Goal: Find specific page/section: Find specific page/section

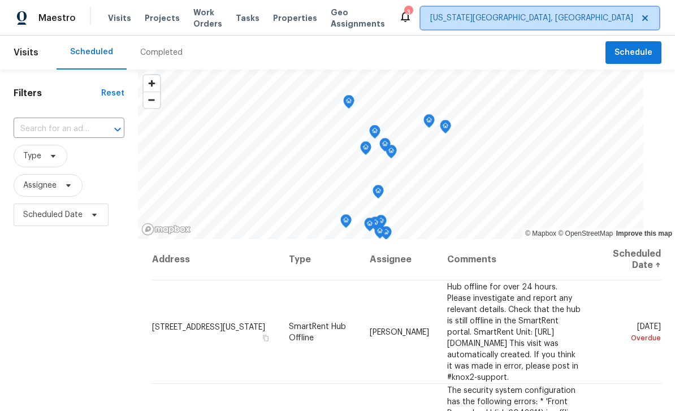
click at [536, 22] on span "[US_STATE][GEOGRAPHIC_DATA], [GEOGRAPHIC_DATA]" at bounding box center [531, 17] width 203 height 11
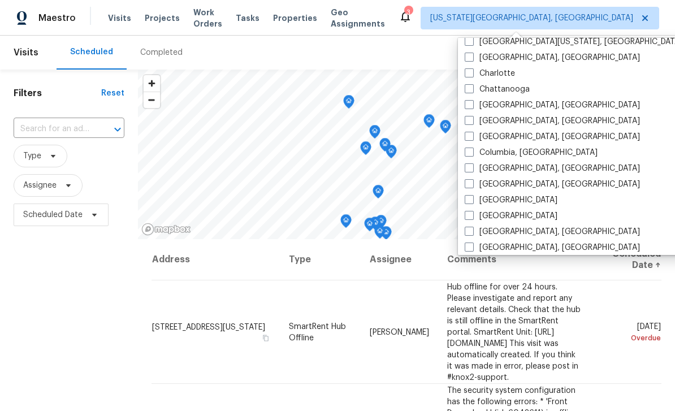
scroll to position [149, 0]
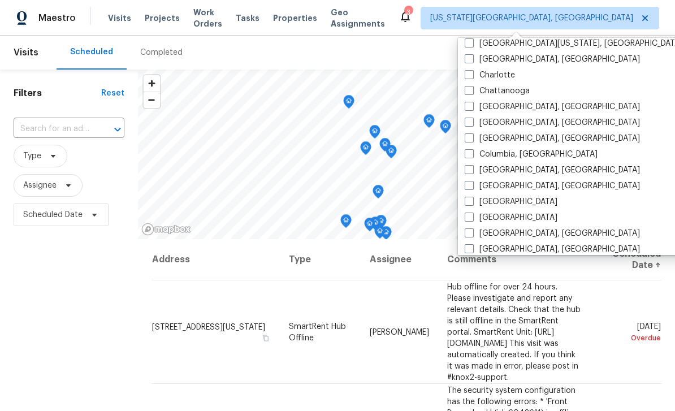
click at [466, 213] on span at bounding box center [469, 217] width 9 height 9
click at [466, 212] on input "[GEOGRAPHIC_DATA]" at bounding box center [468, 215] width 7 height 7
checkbox input "true"
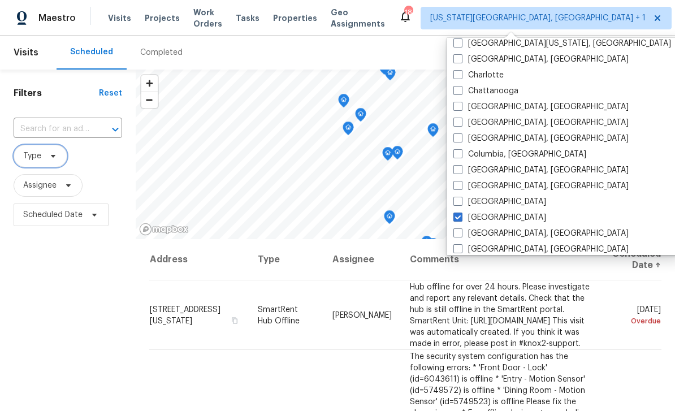
click at [53, 154] on icon at bounding box center [53, 156] width 9 height 9
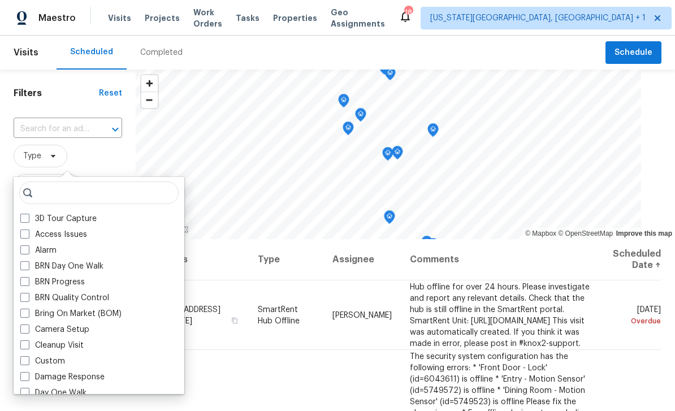
click at [99, 100] on div "Filters Reset ​ Type Assignee Scheduled Date" at bounding box center [68, 319] width 136 height 499
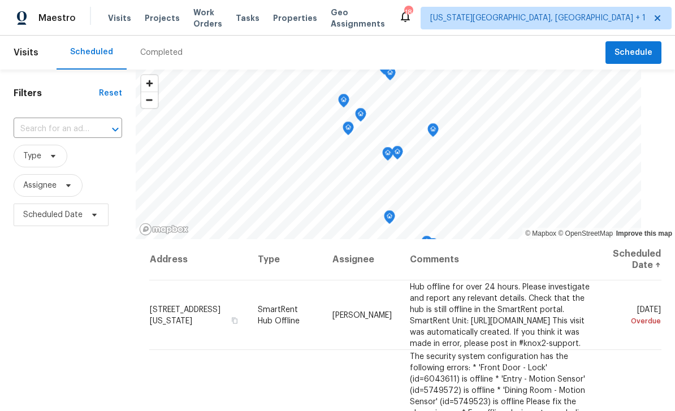
click at [312, 18] on span "Properties" at bounding box center [295, 17] width 44 height 11
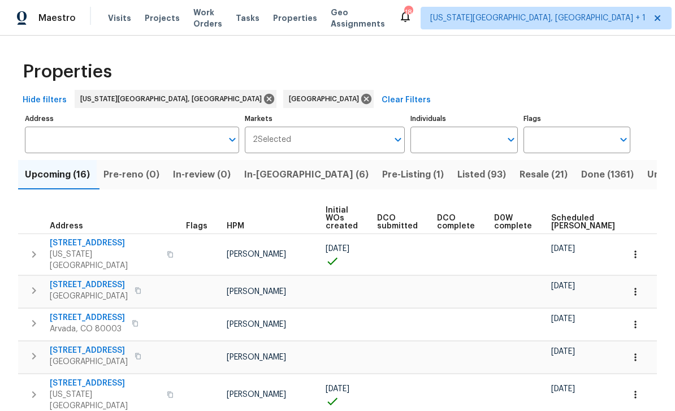
click at [458, 175] on span "Listed (93)" at bounding box center [482, 175] width 49 height 16
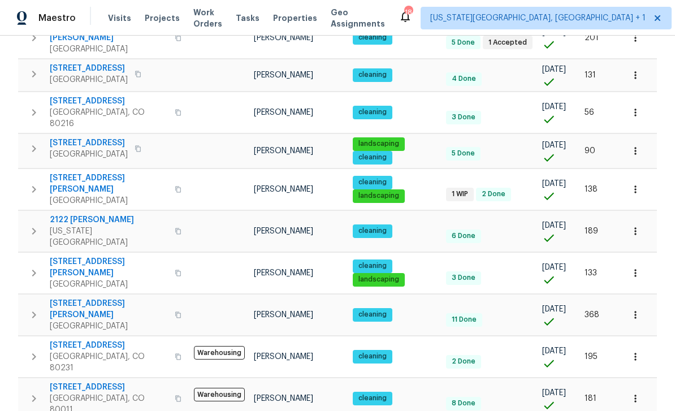
scroll to position [36, 0]
click at [649, 386] on body "Maestro Visits Projects Work Orders Tasks Properties Geo Assignments [GEOGRAPHI…" at bounding box center [337, 205] width 675 height 411
click at [628, 379] on li "100" at bounding box center [640, 381] width 53 height 34
type input "100"
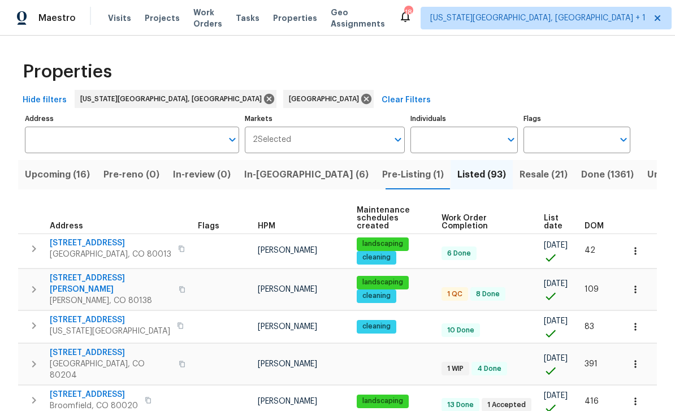
click at [178, 245] on icon "button" at bounding box center [181, 248] width 7 height 7
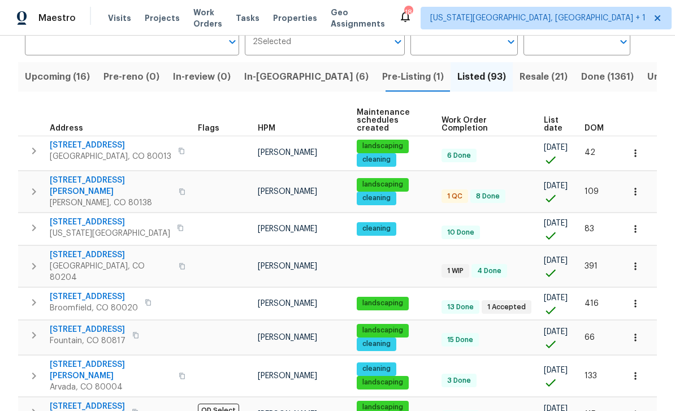
click at [178, 148] on icon "button" at bounding box center [181, 151] width 7 height 7
click at [179, 148] on icon "button" at bounding box center [182, 151] width 6 height 6
